Goal: Information Seeking & Learning: Find contact information

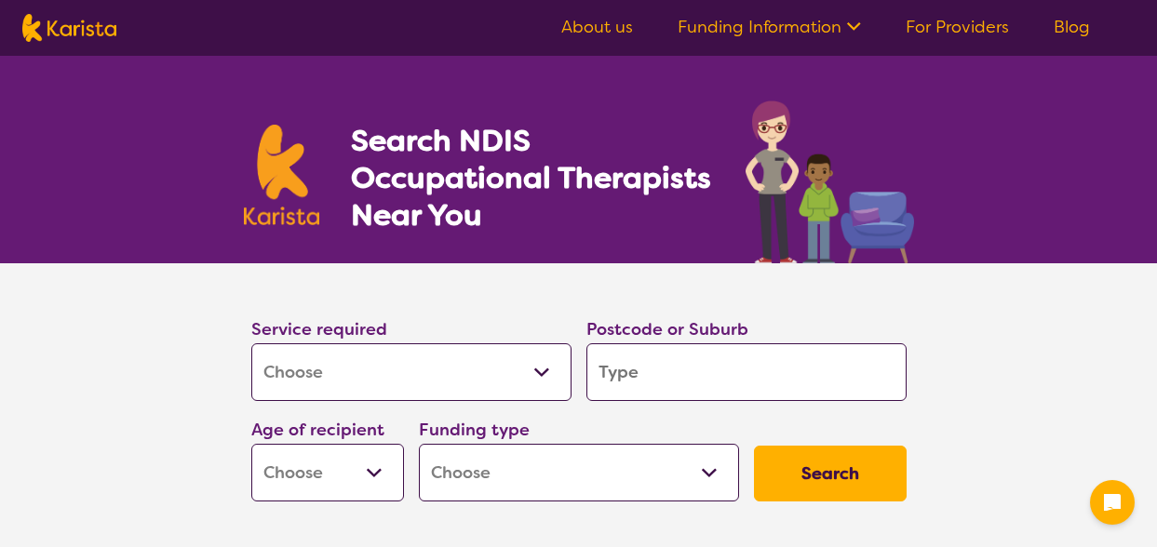
select select "[MEDICAL_DATA]"
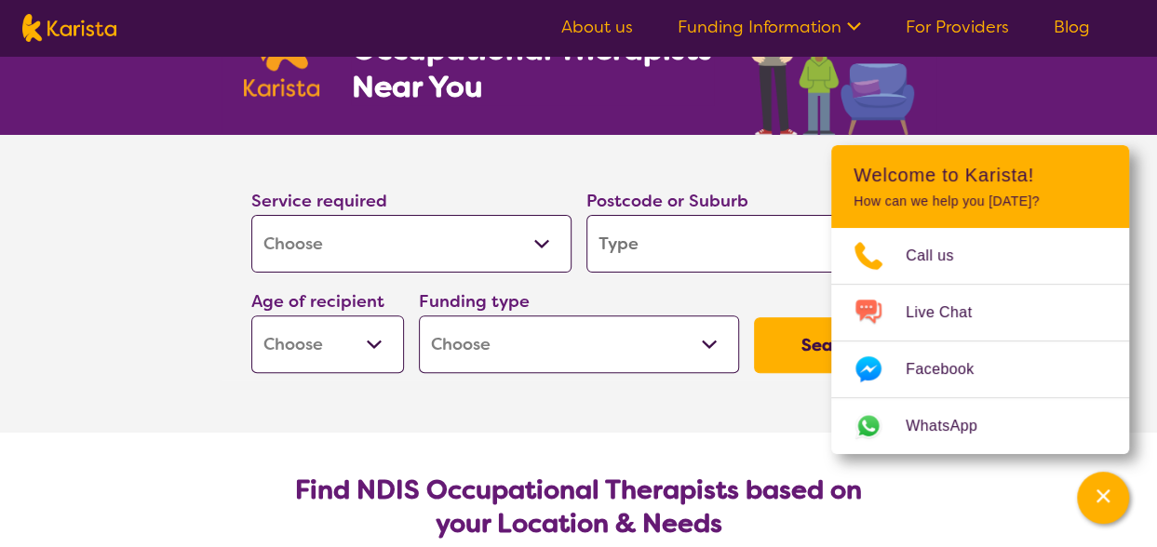
scroll to position [127, 0]
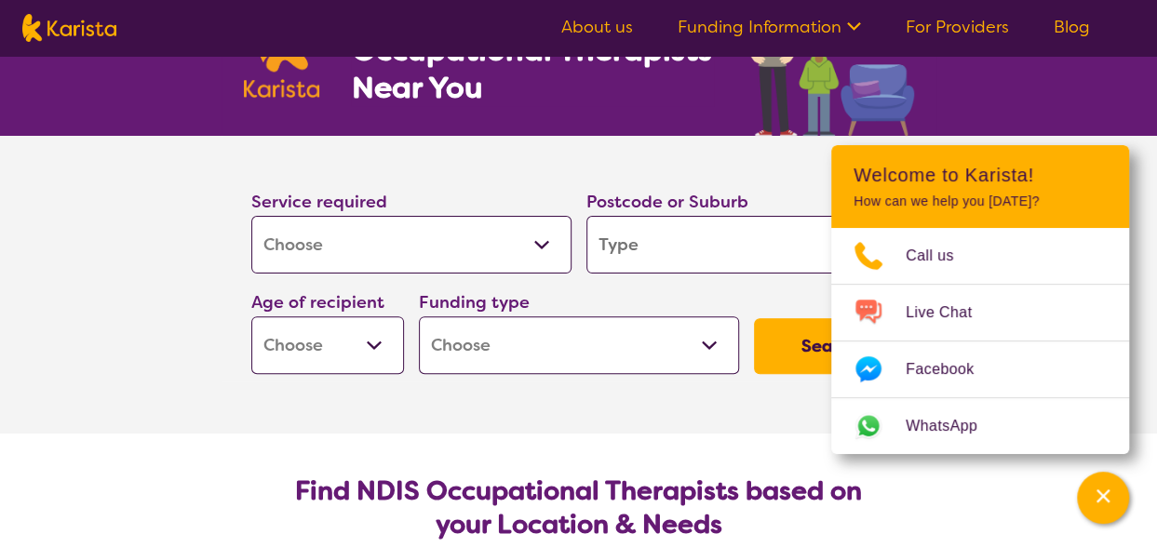
click at [628, 241] on input "search" at bounding box center [746, 245] width 320 height 58
type input "3"
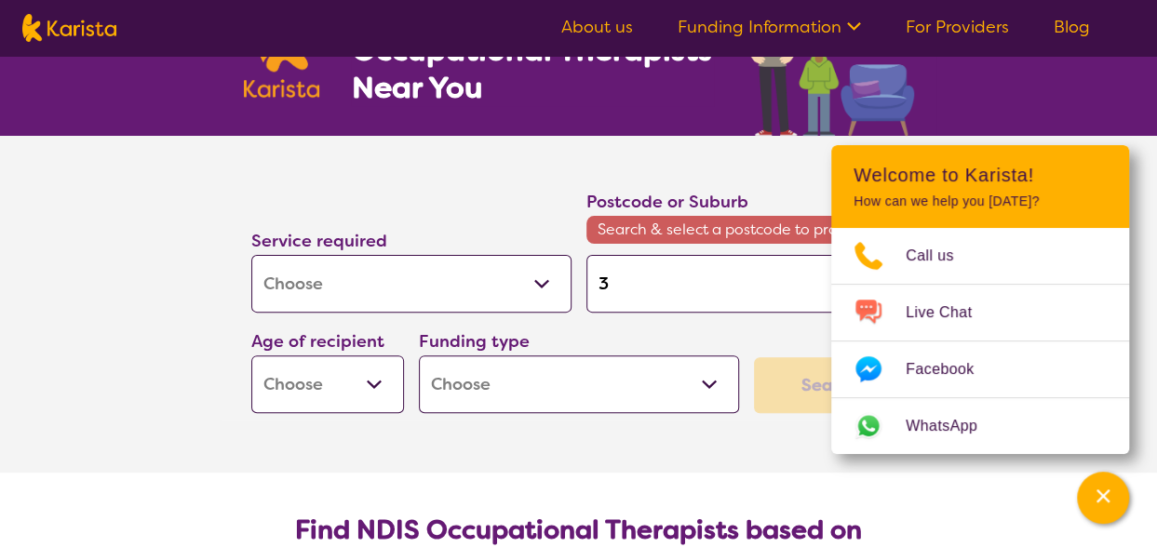
type input "37"
type input "378"
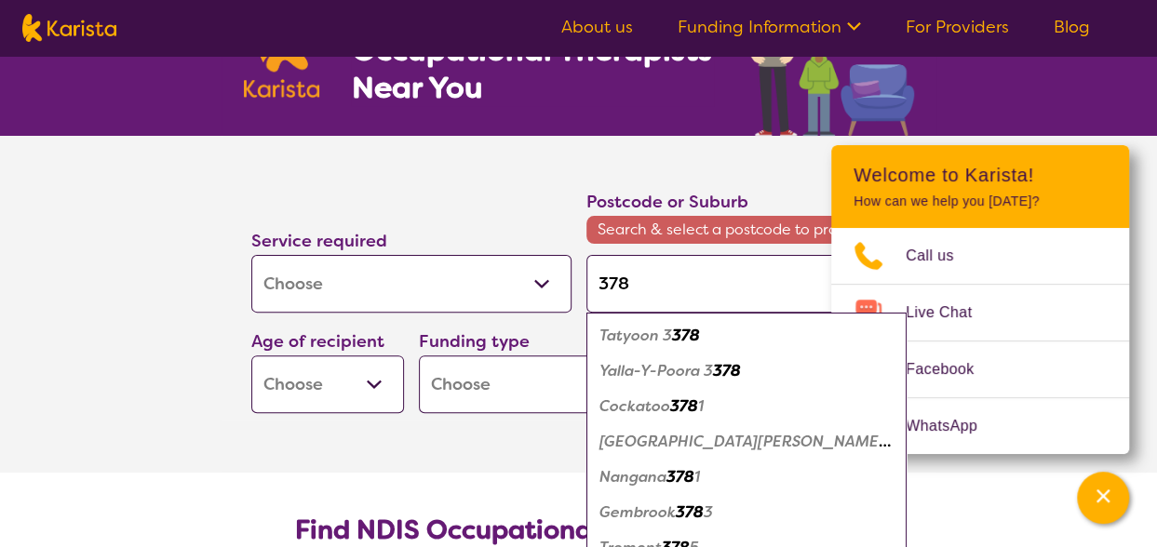
type input "3781"
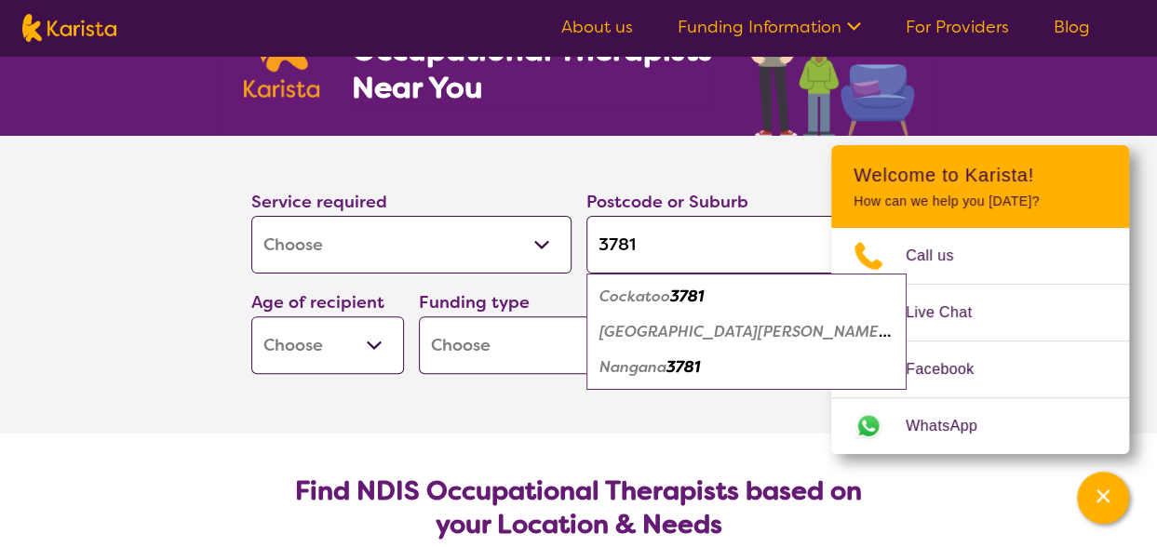
type input "3781"
click at [655, 297] on em "Cockatoo" at bounding box center [634, 297] width 71 height 20
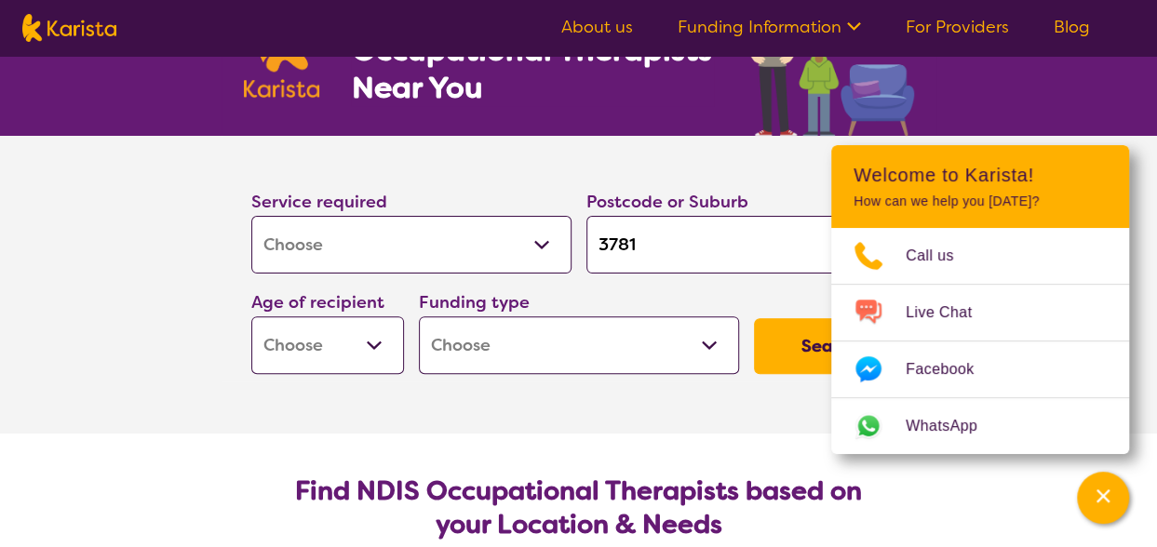
click at [374, 353] on select "Early Childhood - 0 to 9 Child - 10 to 11 Adolescent - 12 to 17 Adult - 18 to 6…" at bounding box center [327, 345] width 153 height 58
select select "AS"
click at [251, 316] on select "Early Childhood - 0 to 9 Child - 10 to 11 Adolescent - 12 to 17 Adult - 18 to 6…" at bounding box center [327, 345] width 153 height 58
select select "AS"
click at [605, 338] on select "Home Care Package (HCP) National Disability Insurance Scheme (NDIS) I don't know" at bounding box center [579, 345] width 320 height 58
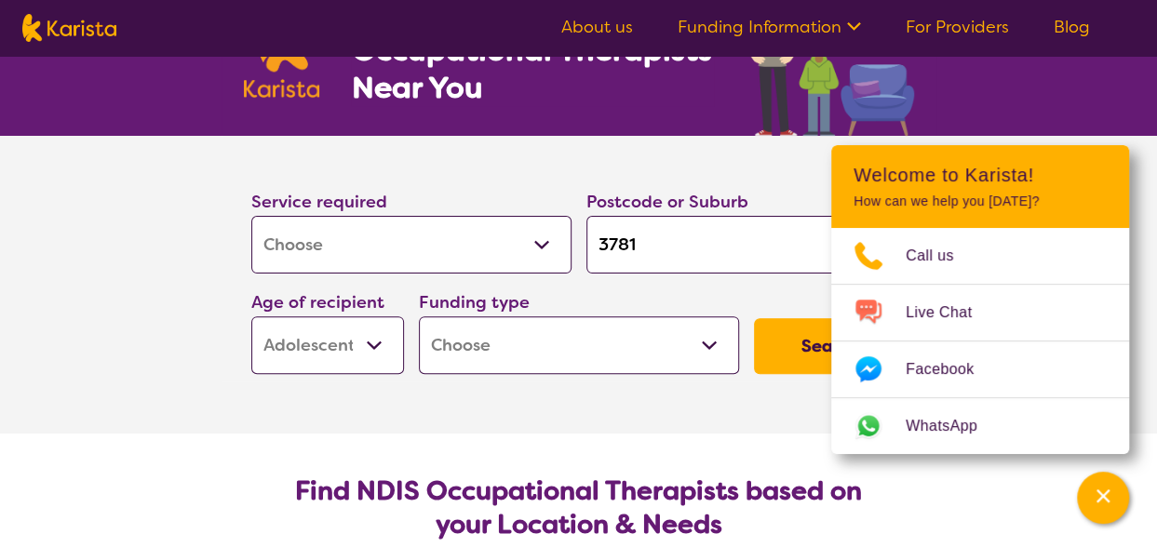
select select "NDIS"
click at [419, 316] on select "Home Care Package (HCP) National Disability Insurance Scheme (NDIS) I don't know" at bounding box center [579, 345] width 320 height 58
select select "NDIS"
click at [791, 340] on button "Search" at bounding box center [830, 346] width 153 height 56
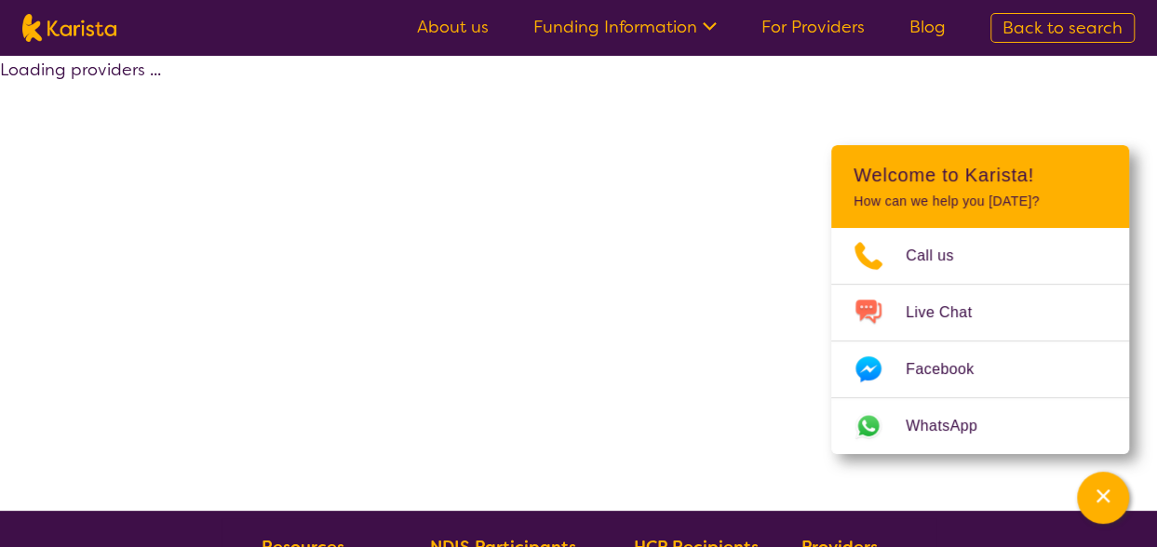
select select "by_score"
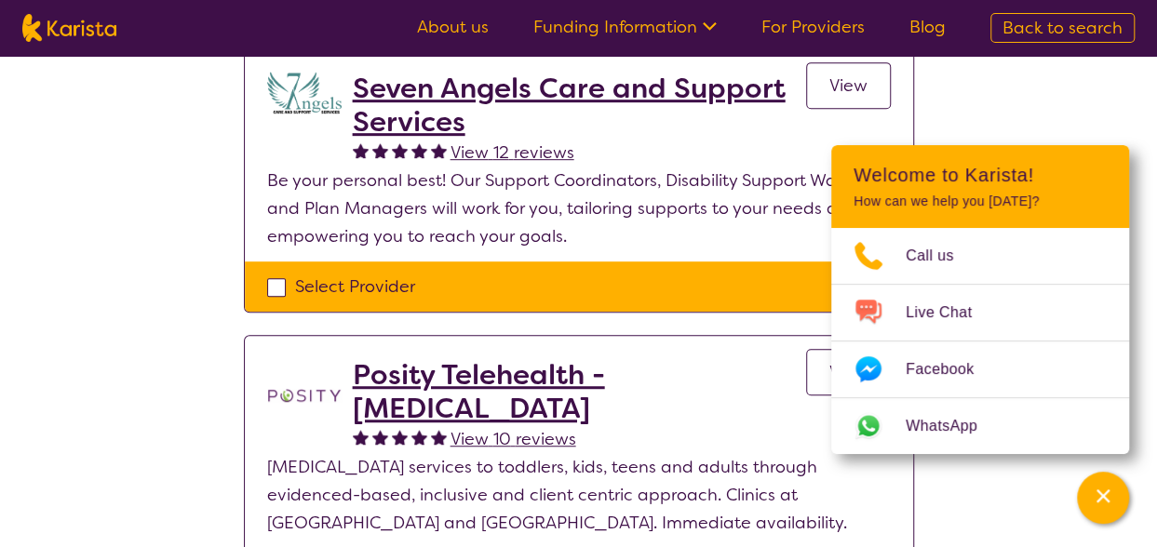
scroll to position [527, 0]
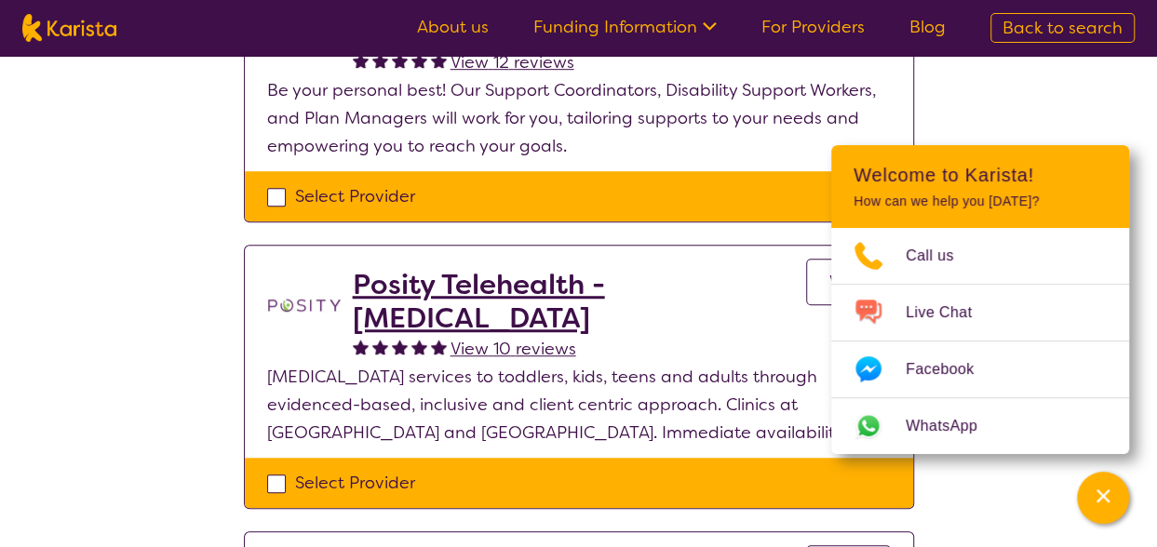
click at [580, 289] on h2 "Posity Telehealth - [MEDICAL_DATA]" at bounding box center [579, 301] width 453 height 67
